Goal: Information Seeking & Learning: Learn about a topic

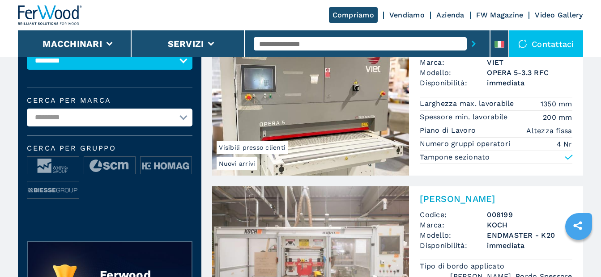
scroll to position [134, 0]
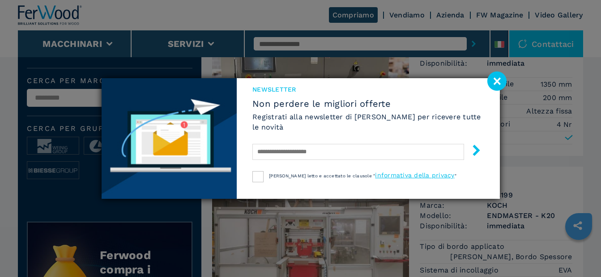
click at [494, 81] on image at bounding box center [496, 81] width 19 height 19
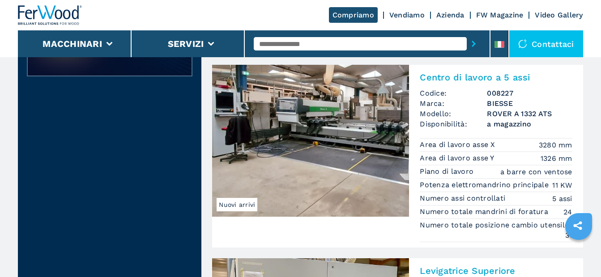
scroll to position [403, 0]
click at [342, 113] on img at bounding box center [310, 141] width 197 height 152
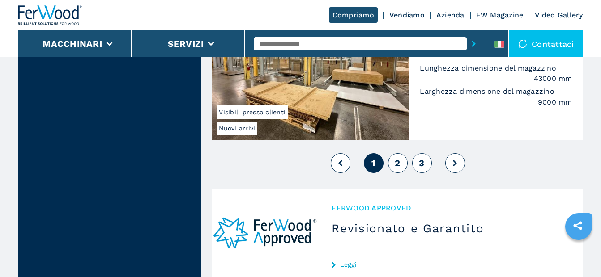
scroll to position [2370, 0]
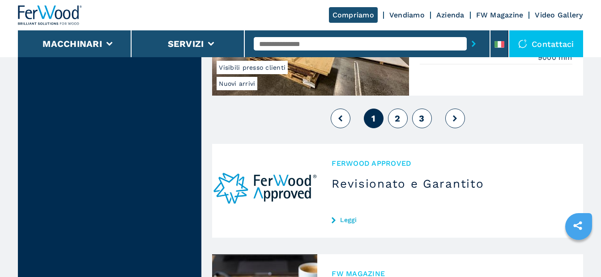
click at [394, 119] on button "2" at bounding box center [398, 119] width 20 height 20
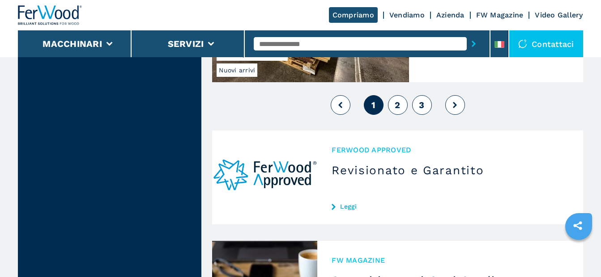
scroll to position [2281, 0]
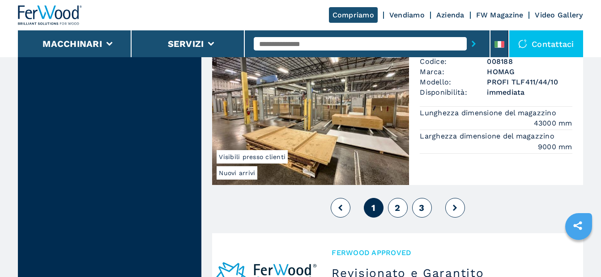
click at [398, 207] on span "2" at bounding box center [396, 208] width 5 height 11
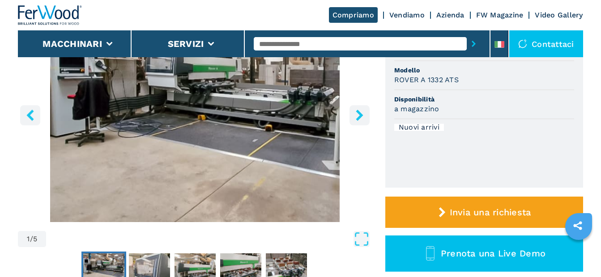
click at [362, 116] on icon "right-button" at bounding box center [359, 115] width 7 height 11
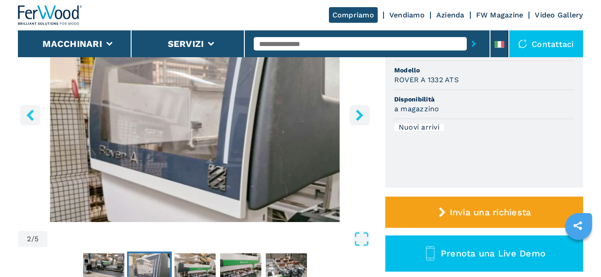
click at [363, 113] on icon "right-button" at bounding box center [359, 115] width 11 height 11
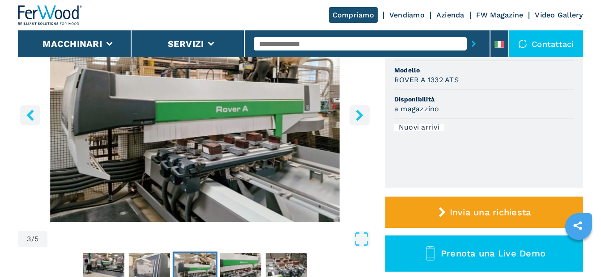
click at [363, 113] on icon "right-button" at bounding box center [359, 115] width 11 height 11
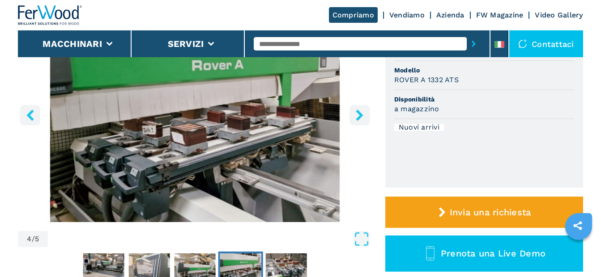
click at [363, 113] on icon "right-button" at bounding box center [359, 115] width 11 height 11
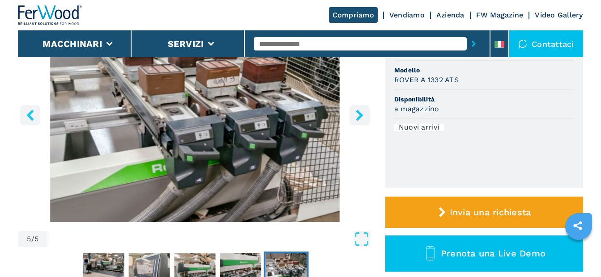
click at [363, 113] on icon "right-button" at bounding box center [359, 115] width 11 height 11
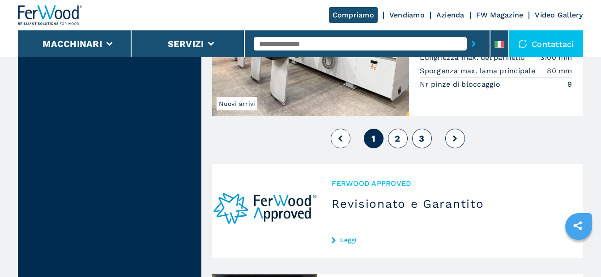
scroll to position [2236, 0]
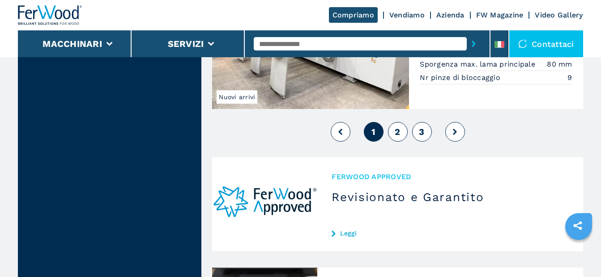
click at [402, 142] on button "2" at bounding box center [398, 132] width 20 height 20
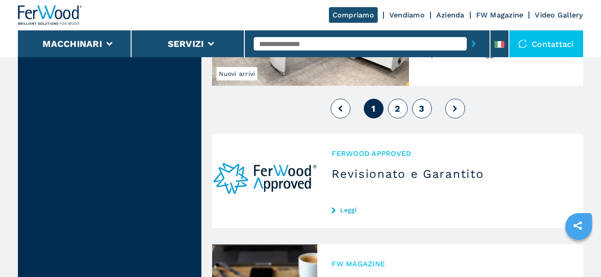
scroll to position [2281, 0]
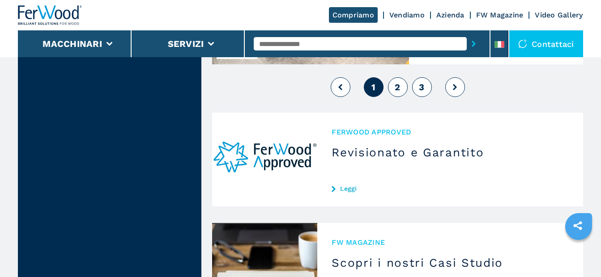
click at [398, 93] on span "2" at bounding box center [396, 87] width 5 height 11
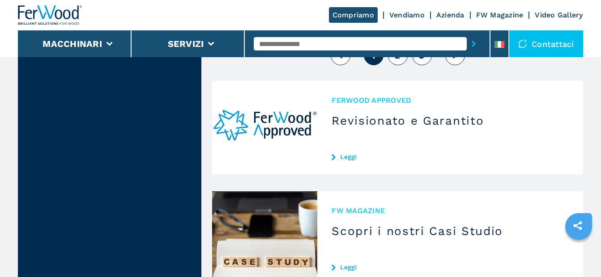
scroll to position [2236, 0]
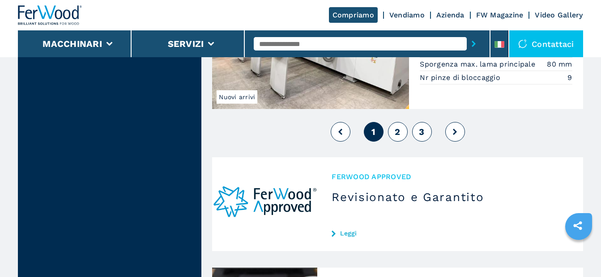
click at [396, 137] on span "2" at bounding box center [396, 132] width 5 height 11
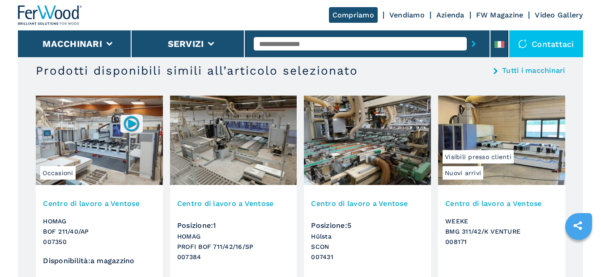
scroll to position [939, 0]
click at [111, 138] on img at bounding box center [99, 140] width 127 height 89
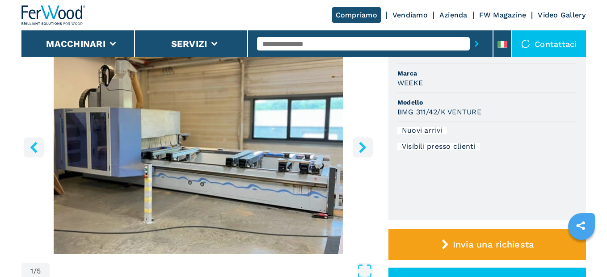
scroll to position [0, 0]
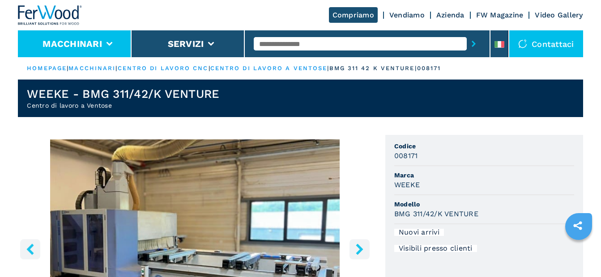
drag, startPoint x: 79, startPoint y: 48, endPoint x: 82, endPoint y: 43, distance: 5.5
click at [79, 47] on button "Macchinari" at bounding box center [71, 43] width 59 height 11
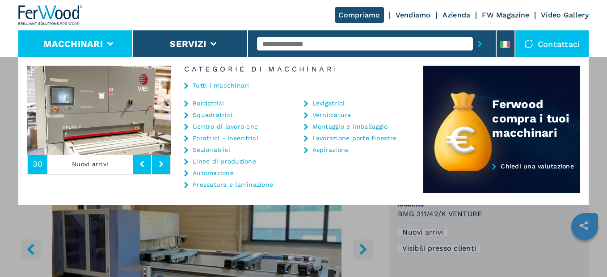
click at [207, 127] on link "Centro di lavoro cnc" at bounding box center [225, 126] width 65 height 6
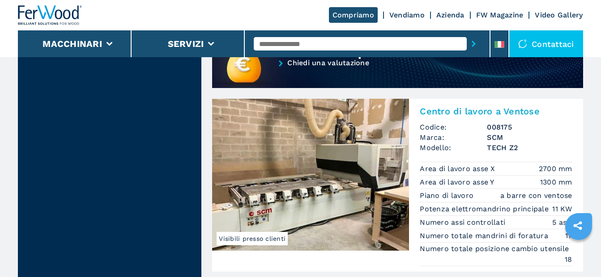
scroll to position [850, 0]
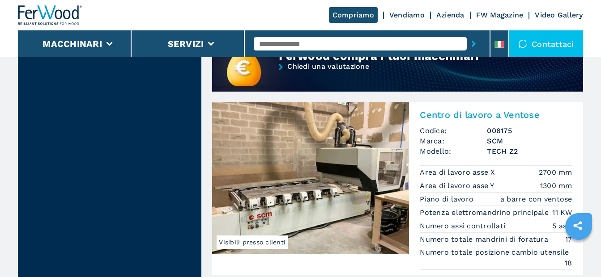
click at [332, 168] on img at bounding box center [310, 178] width 197 height 152
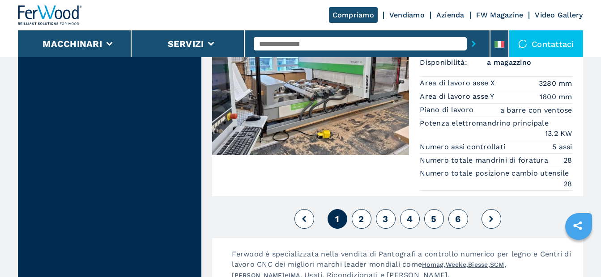
scroll to position [2460, 0]
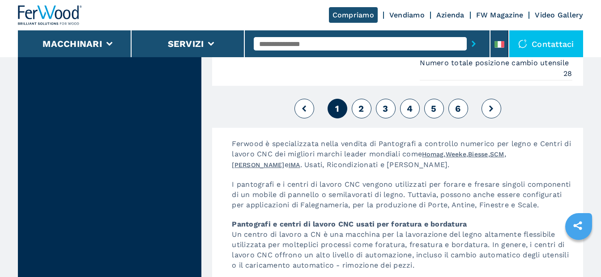
click at [363, 114] on span "2" at bounding box center [360, 108] width 5 height 11
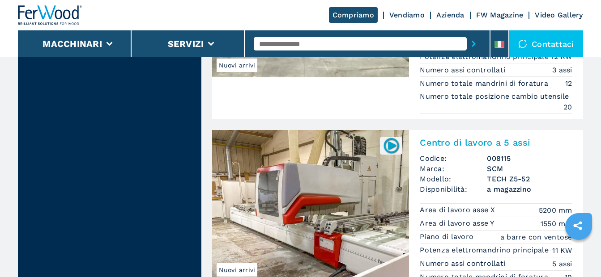
scroll to position [2236, 0]
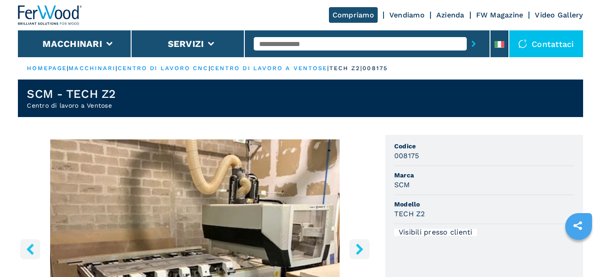
click at [361, 244] on icon "right-button" at bounding box center [359, 249] width 7 height 11
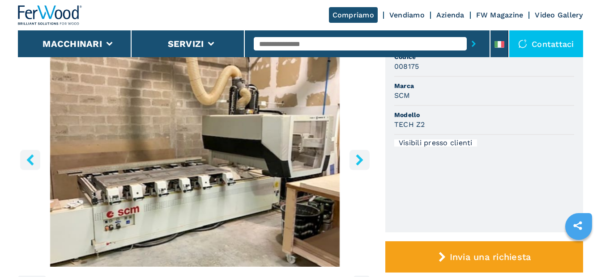
click at [360, 160] on icon "right-button" at bounding box center [359, 159] width 7 height 11
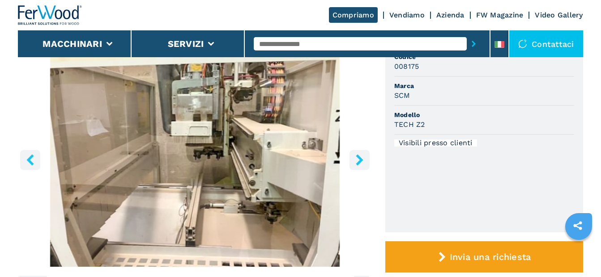
click at [360, 160] on icon "right-button" at bounding box center [359, 159] width 7 height 11
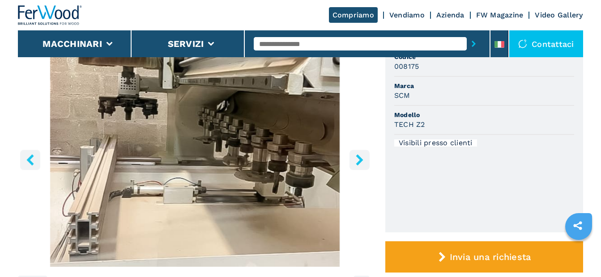
click at [360, 160] on icon "right-button" at bounding box center [359, 159] width 7 height 11
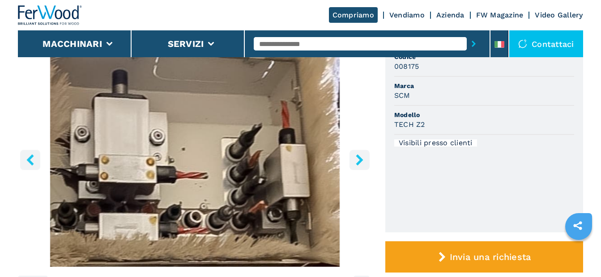
click at [360, 160] on icon "right-button" at bounding box center [359, 159] width 7 height 11
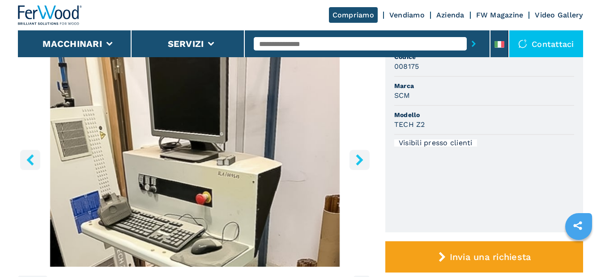
click at [360, 160] on icon "right-button" at bounding box center [359, 159] width 7 height 11
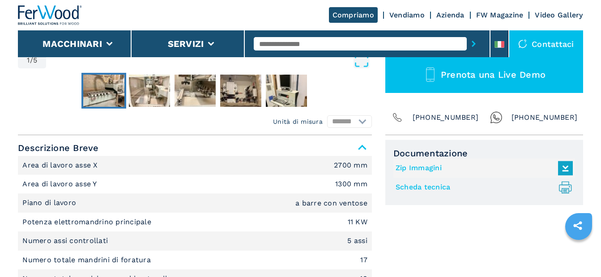
scroll to position [403, 0]
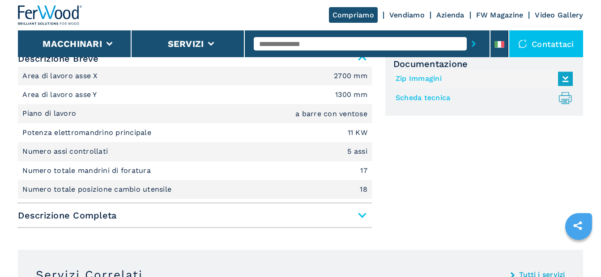
click at [362, 215] on span "Descrizione Completa" at bounding box center [195, 216] width 354 height 16
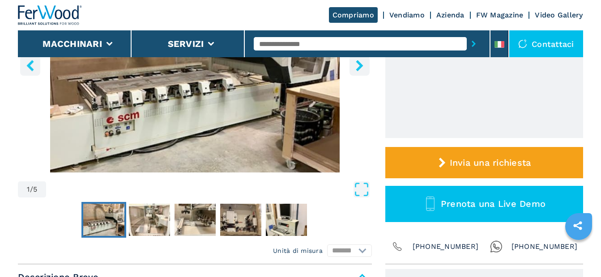
scroll to position [179, 0]
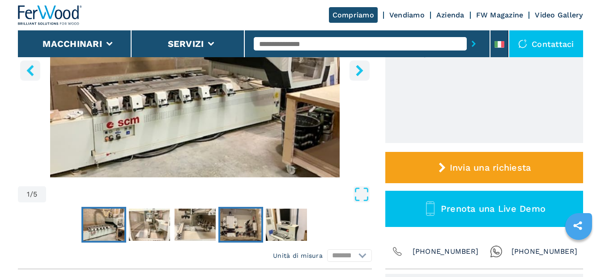
click at [243, 224] on img "Go to Slide 4" at bounding box center [240, 225] width 41 height 32
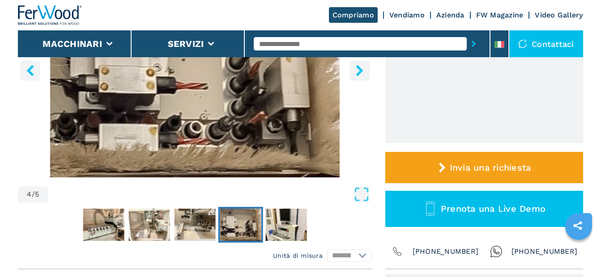
click at [358, 66] on icon "right-button" at bounding box center [359, 70] width 7 height 11
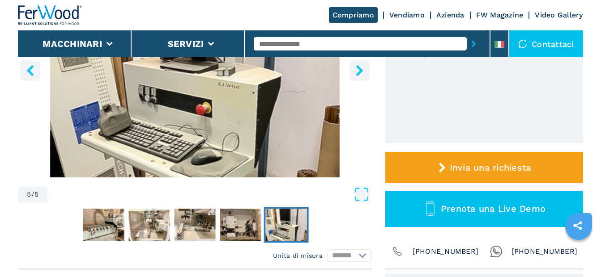
click at [357, 71] on icon "right-button" at bounding box center [359, 70] width 11 height 11
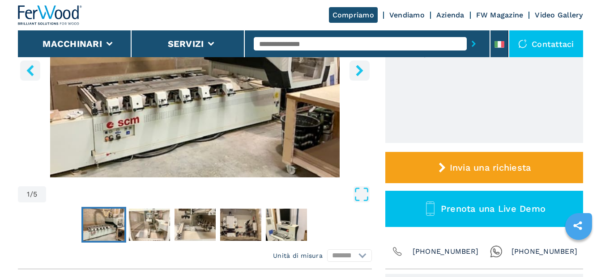
click at [357, 71] on icon "right-button" at bounding box center [359, 70] width 11 height 11
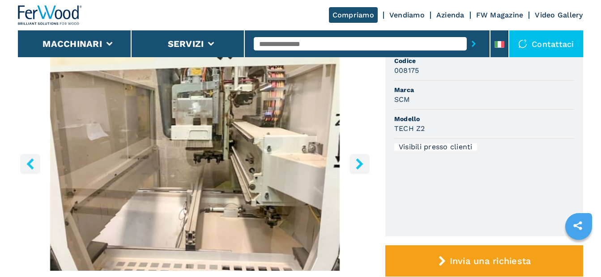
scroll to position [45, 0]
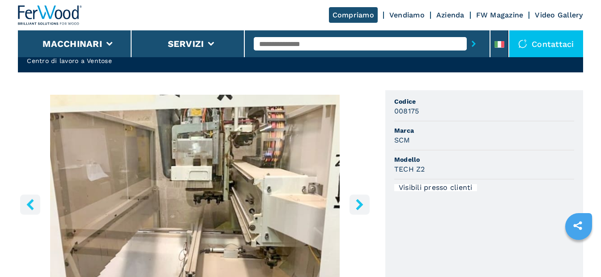
click at [359, 206] on icon "right-button" at bounding box center [359, 204] width 7 height 11
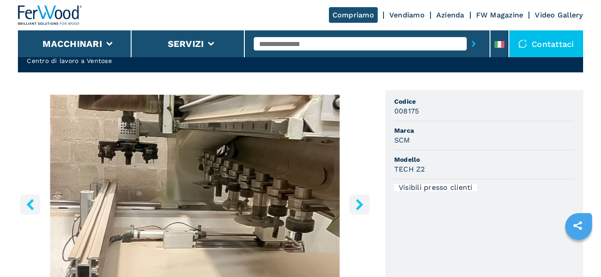
click at [359, 206] on icon "right-button" at bounding box center [359, 204] width 7 height 11
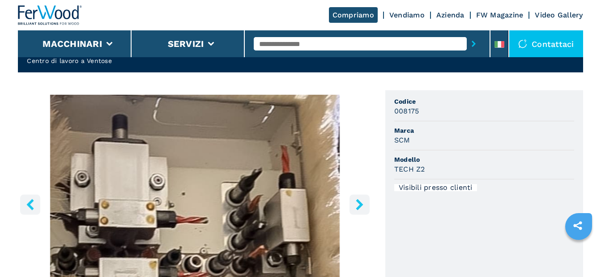
click at [359, 206] on icon "right-button" at bounding box center [359, 204] width 7 height 11
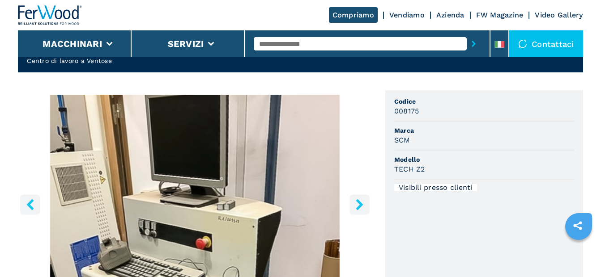
click at [359, 206] on icon "right-button" at bounding box center [359, 204] width 7 height 11
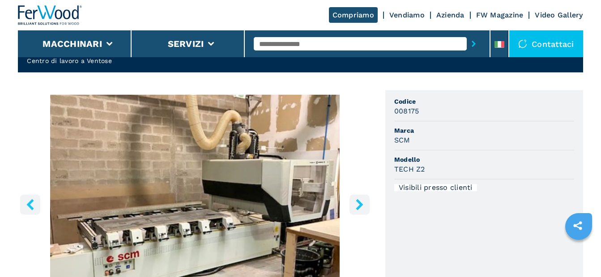
click at [359, 206] on icon "right-button" at bounding box center [359, 204] width 7 height 11
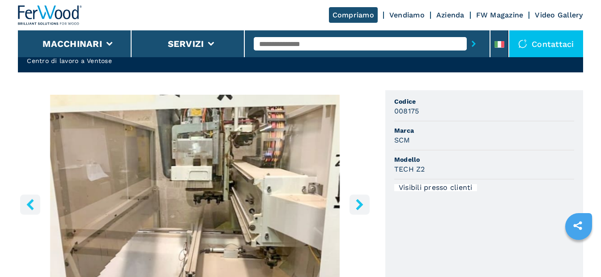
click at [28, 201] on icon "left-button" at bounding box center [30, 204] width 11 height 11
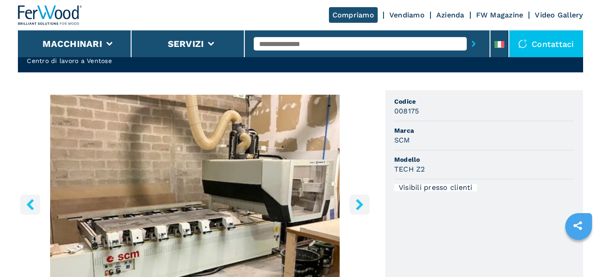
click at [28, 201] on icon "left-button" at bounding box center [30, 204] width 11 height 11
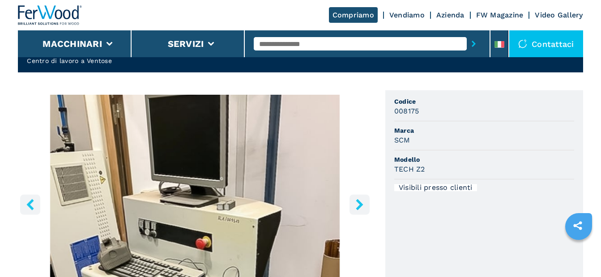
click at [28, 201] on icon "left-button" at bounding box center [30, 204] width 11 height 11
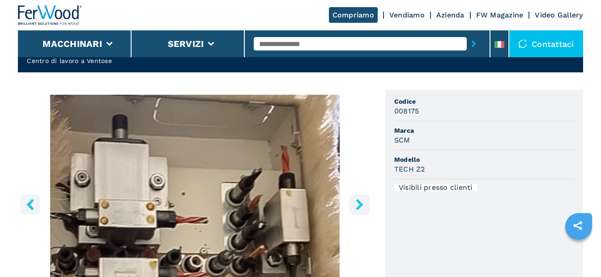
click at [28, 201] on icon "left-button" at bounding box center [30, 204] width 11 height 11
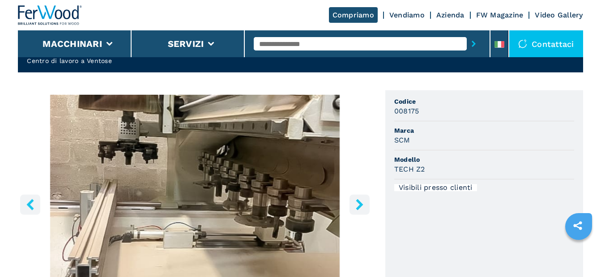
click at [28, 201] on icon "left-button" at bounding box center [30, 204] width 11 height 11
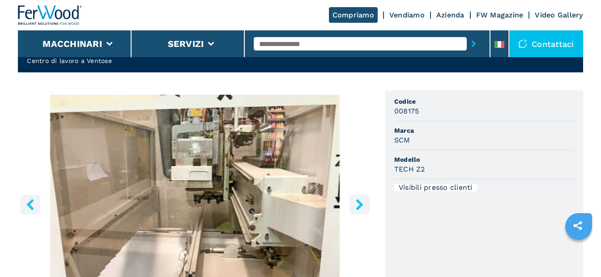
click at [28, 201] on icon "left-button" at bounding box center [30, 204] width 11 height 11
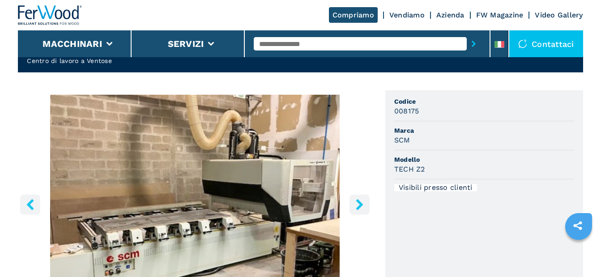
click at [357, 204] on icon "right-button" at bounding box center [359, 204] width 11 height 11
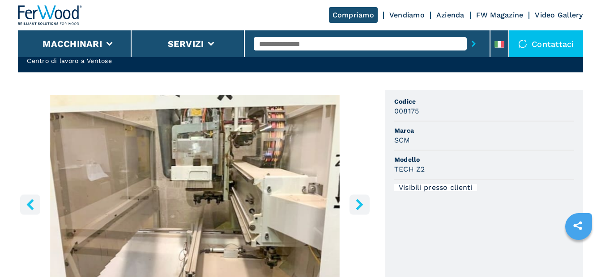
click at [357, 204] on icon "right-button" at bounding box center [359, 204] width 11 height 11
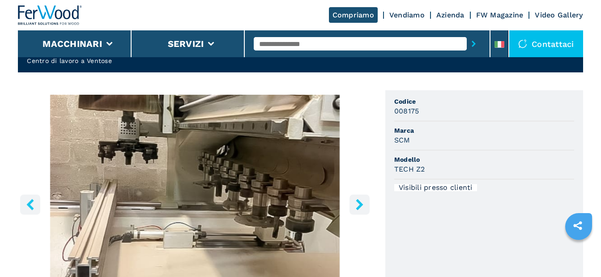
click at [357, 204] on icon "right-button" at bounding box center [359, 204] width 11 height 11
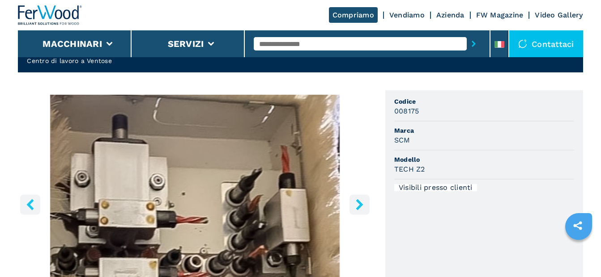
click at [357, 204] on icon "right-button" at bounding box center [359, 204] width 11 height 11
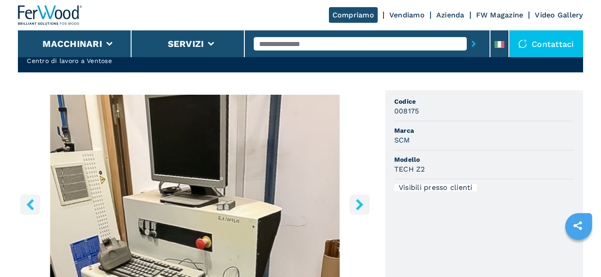
click at [357, 204] on icon "right-button" at bounding box center [359, 204] width 11 height 11
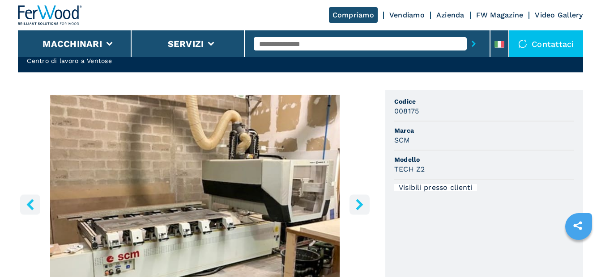
click at [361, 204] on icon "right-button" at bounding box center [359, 204] width 7 height 11
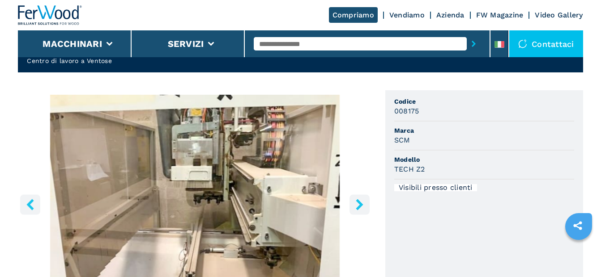
click at [361, 204] on icon "right-button" at bounding box center [359, 204] width 7 height 11
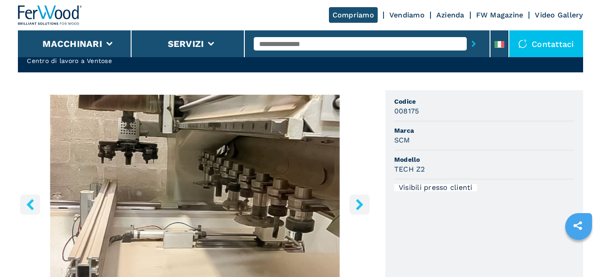
click at [361, 204] on icon "right-button" at bounding box center [359, 204] width 7 height 11
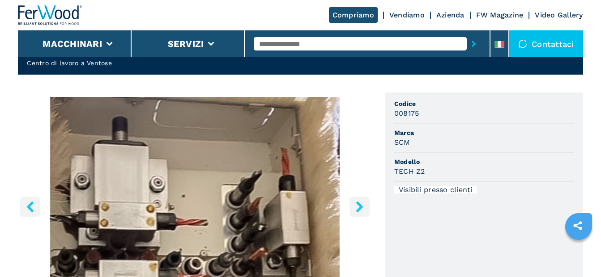
scroll to position [0, 0]
